Goal: Task Accomplishment & Management: Use online tool/utility

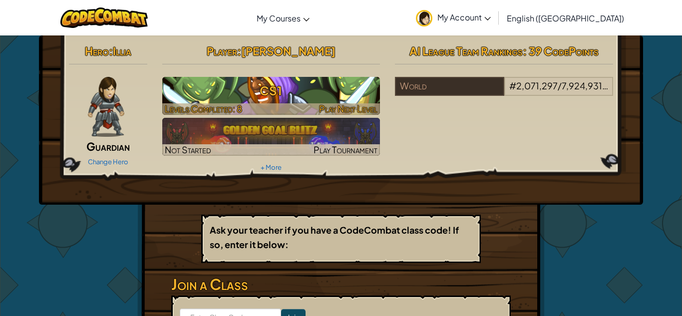
click at [323, 85] on h3 "CS1" at bounding box center [271, 90] width 218 height 22
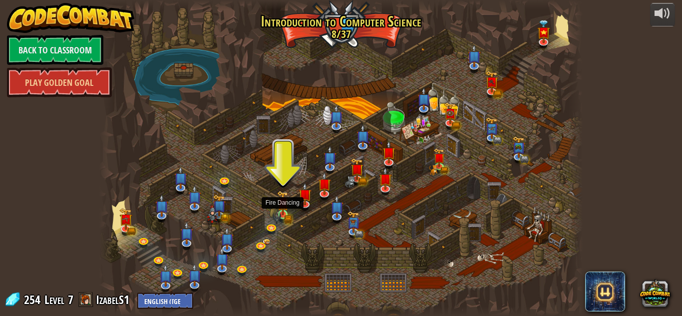
click at [286, 211] on img at bounding box center [282, 203] width 11 height 25
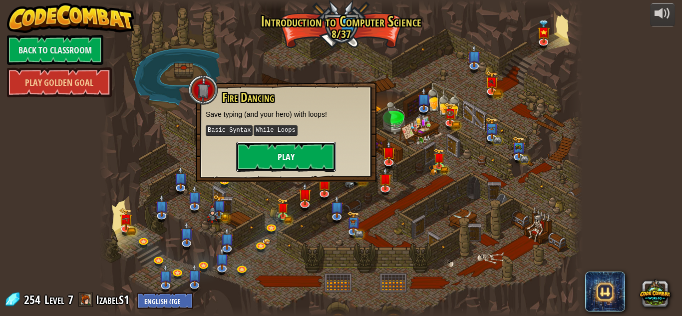
click at [311, 158] on button "Play" at bounding box center [286, 157] width 100 height 30
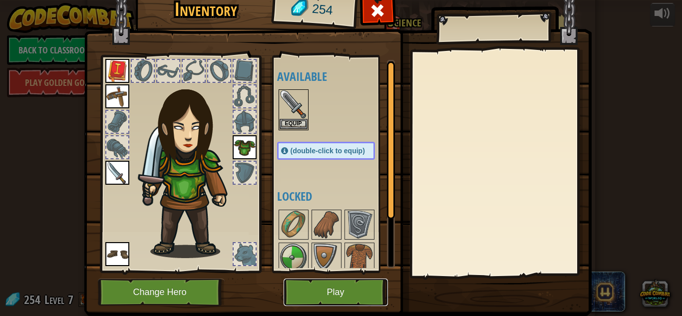
click at [325, 289] on button "Play" at bounding box center [336, 292] width 104 height 27
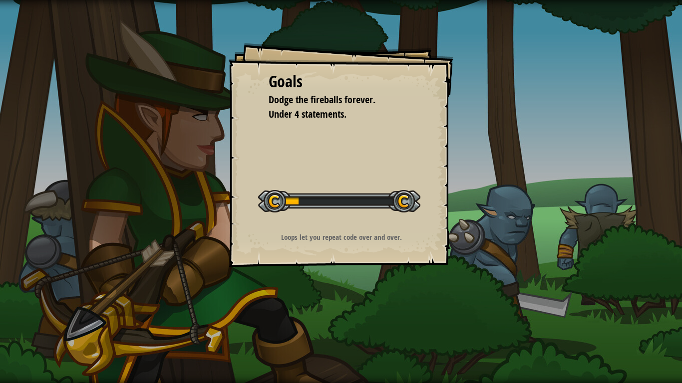
click at [396, 195] on div at bounding box center [339, 201] width 162 height 22
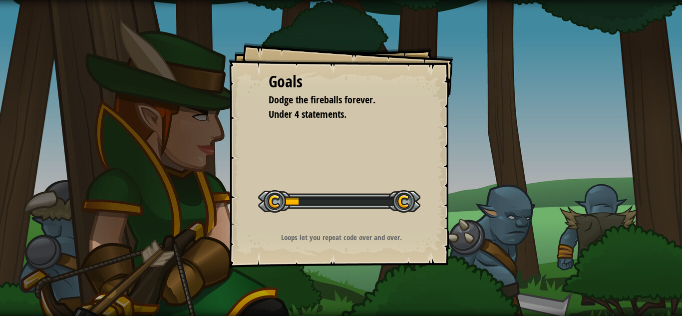
click at [399, 231] on div "Goals Dodge the fireballs forever. Under 4 statements. Start Level Error loadin…" at bounding box center [341, 155] width 225 height 225
click at [399, 123] on div "Goals Dodge the fireballs forever. Under 4 statements. Start Level Error loadin…" at bounding box center [341, 155] width 225 height 225
